Goal: Navigation & Orientation: Find specific page/section

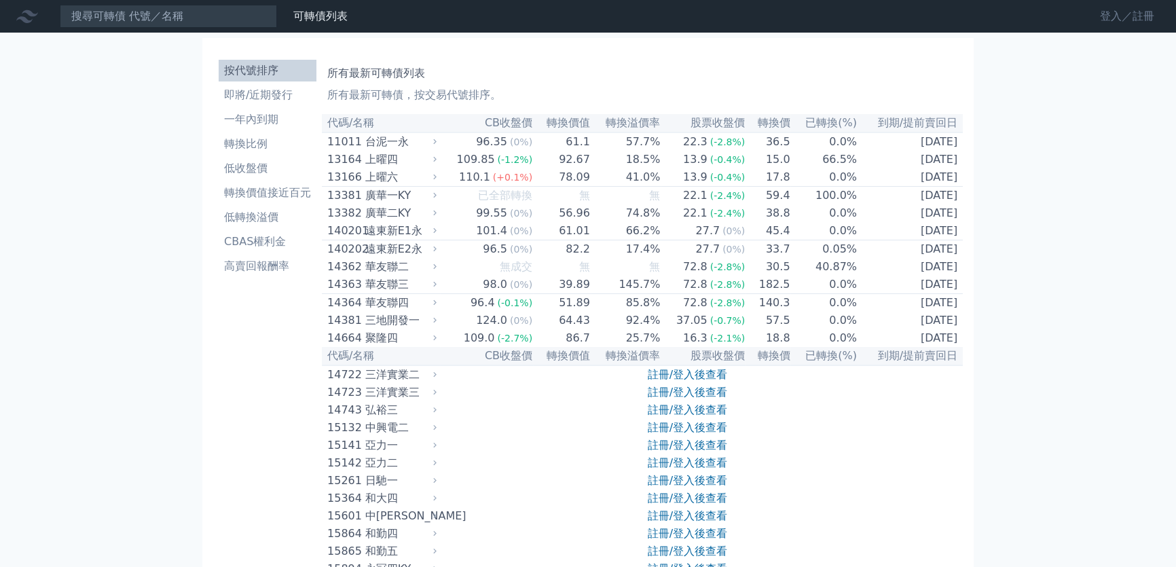
click at [1126, 14] on link "登入／註冊" at bounding box center [1127, 16] width 76 height 22
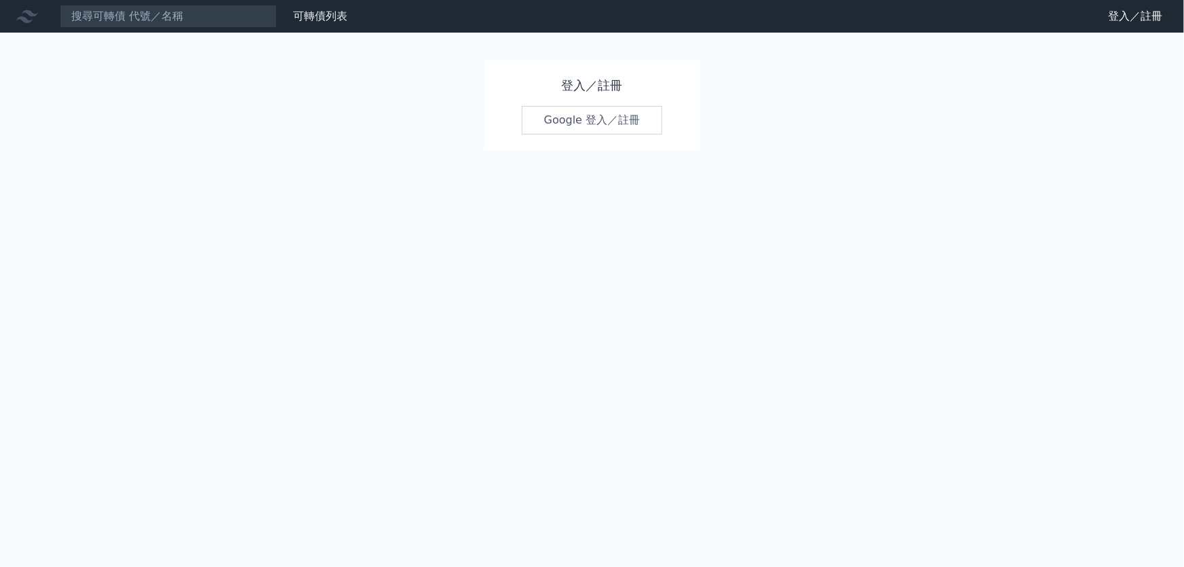
click at [575, 126] on link "Google 登入／註冊" at bounding box center [592, 120] width 141 height 29
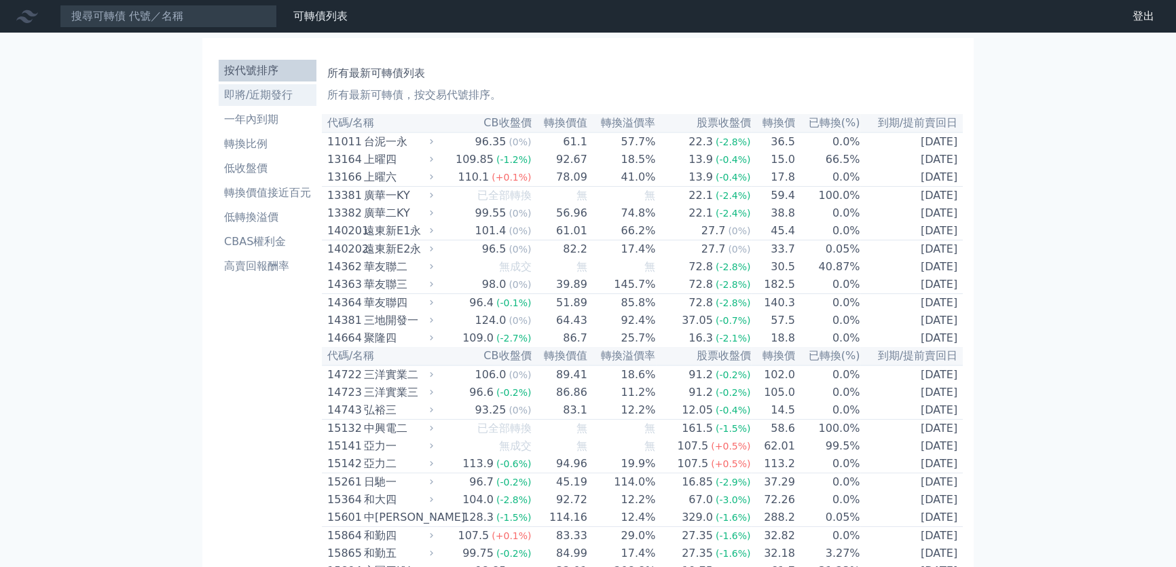
click at [237, 98] on li "即將/近期發行" at bounding box center [268, 95] width 98 height 16
